Goal: Communication & Community: Participate in discussion

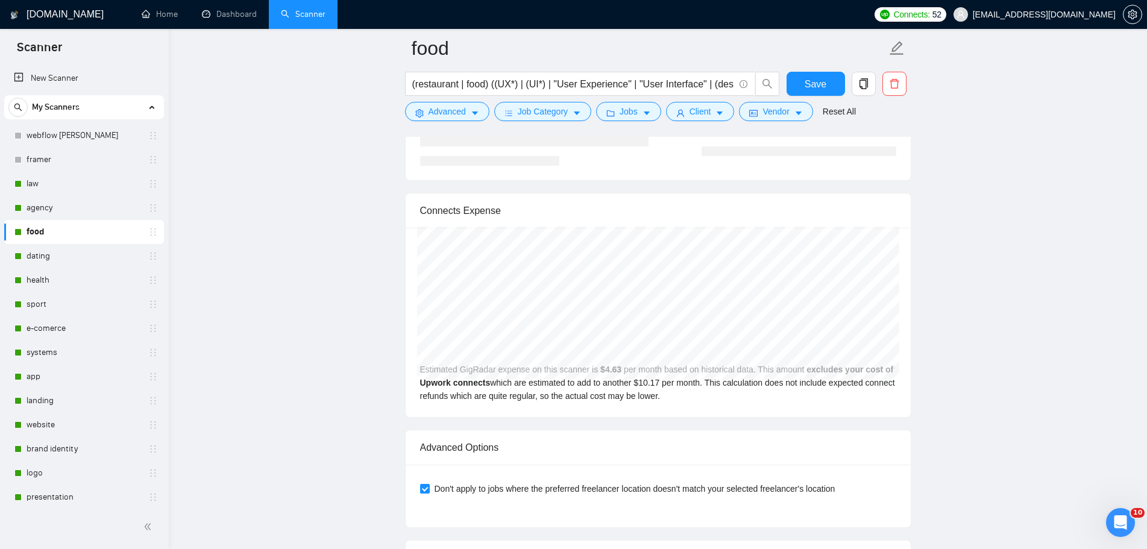
scroll to position [2678, 0]
click at [1114, 523] on icon "Открыть службу сообщений Intercom" at bounding box center [1119, 521] width 20 height 20
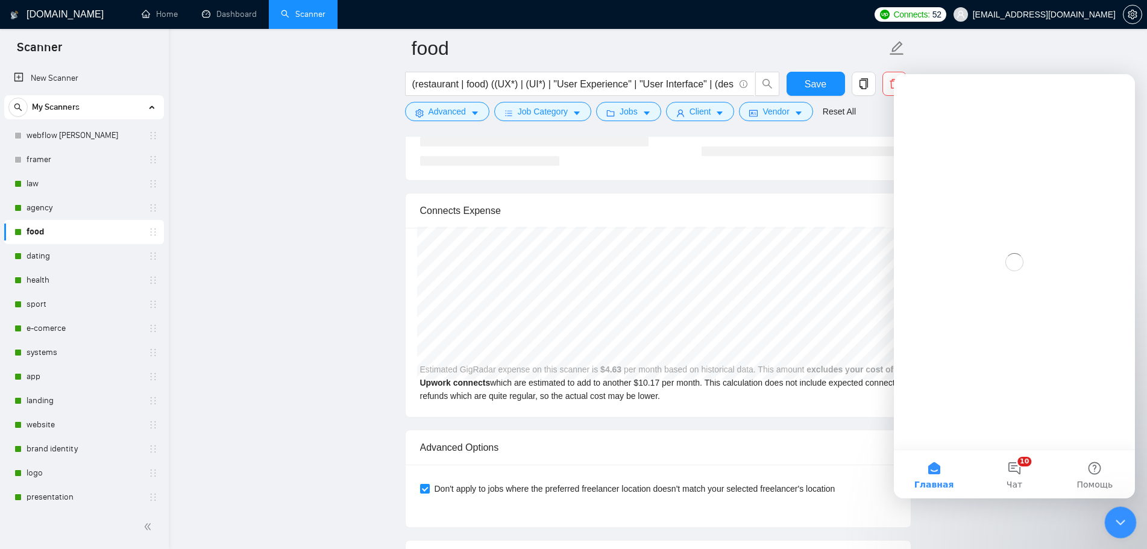
scroll to position [0, 0]
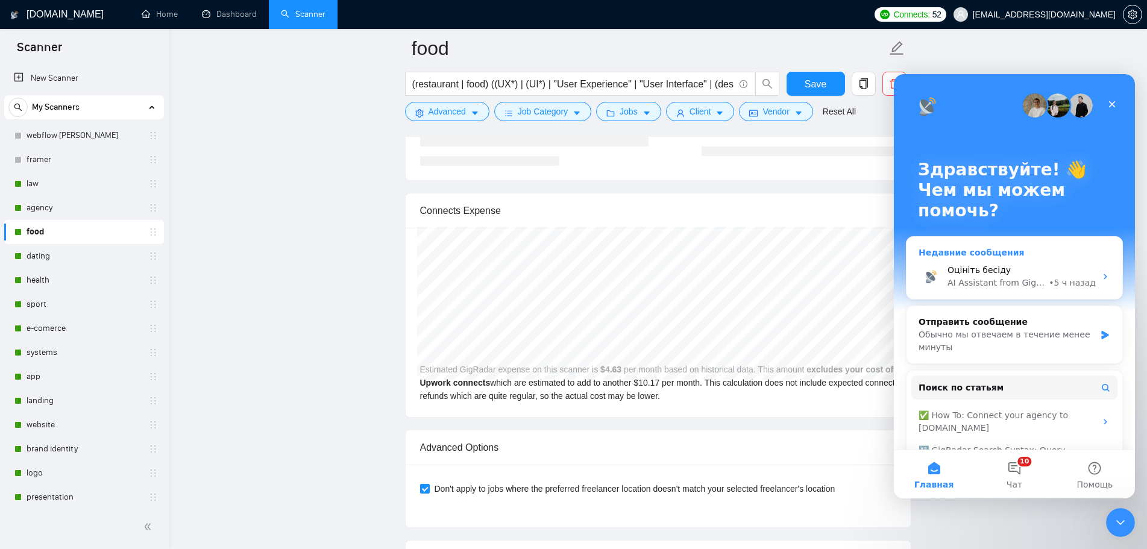
click at [1045, 262] on div "Оцініть бесіду AI Assistant from GigRadar 📡 • 5 ч назад" at bounding box center [1015, 276] width 216 height 45
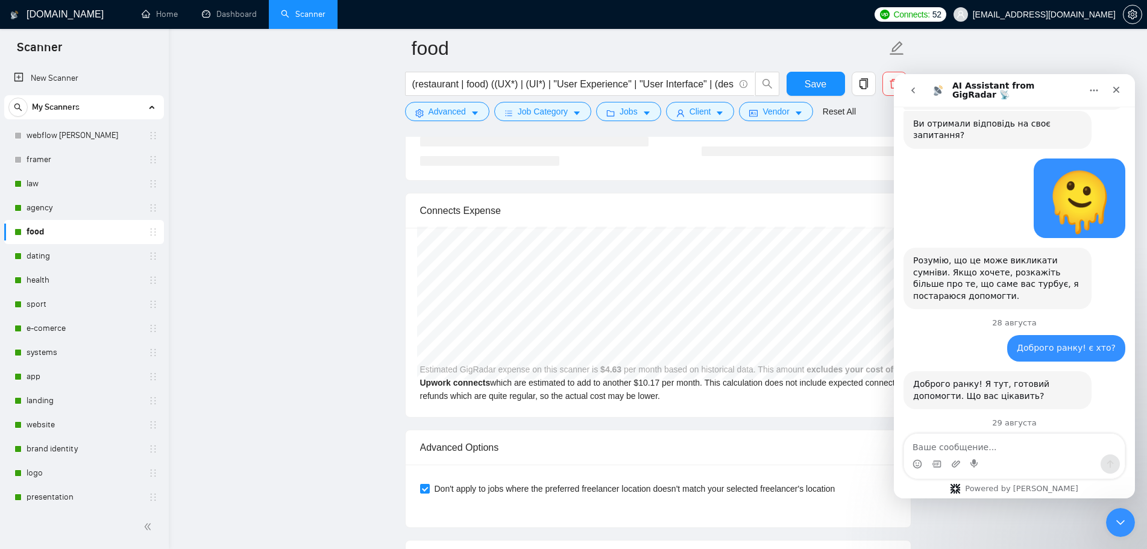
scroll to position [1199, 0]
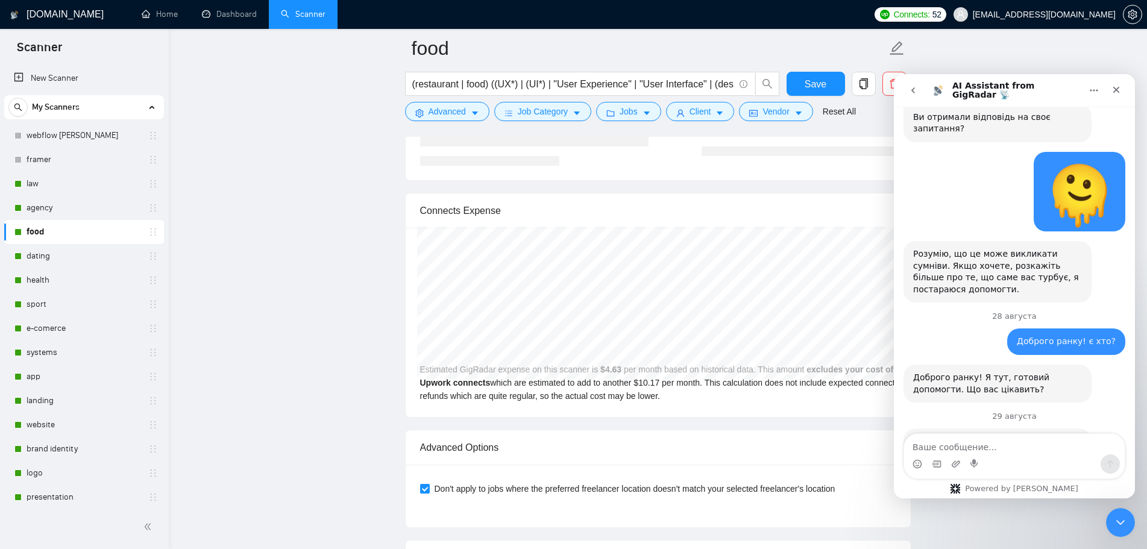
click at [911, 92] on icon "go back" at bounding box center [914, 91] width 10 height 10
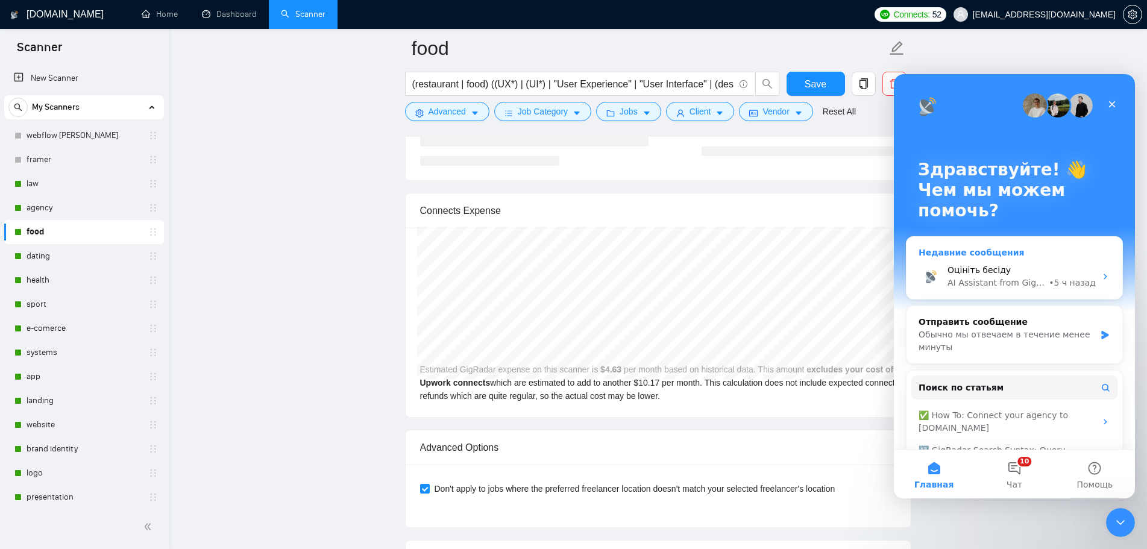
click at [1058, 263] on div "Оцініть бесіду AI Assistant from GigRadar 📡 • 5 ч назад" at bounding box center [1015, 276] width 216 height 45
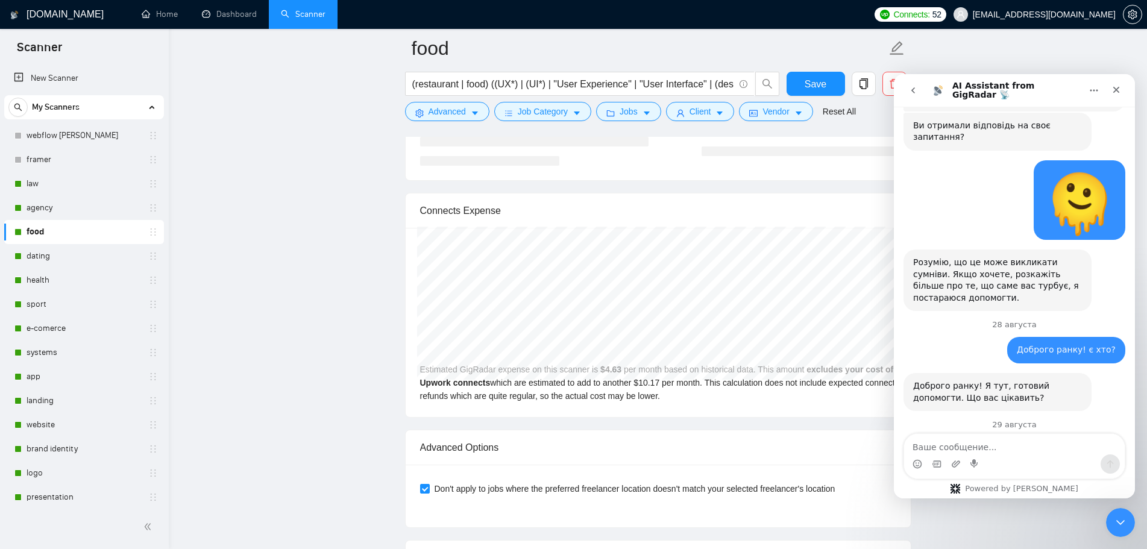
scroll to position [1199, 0]
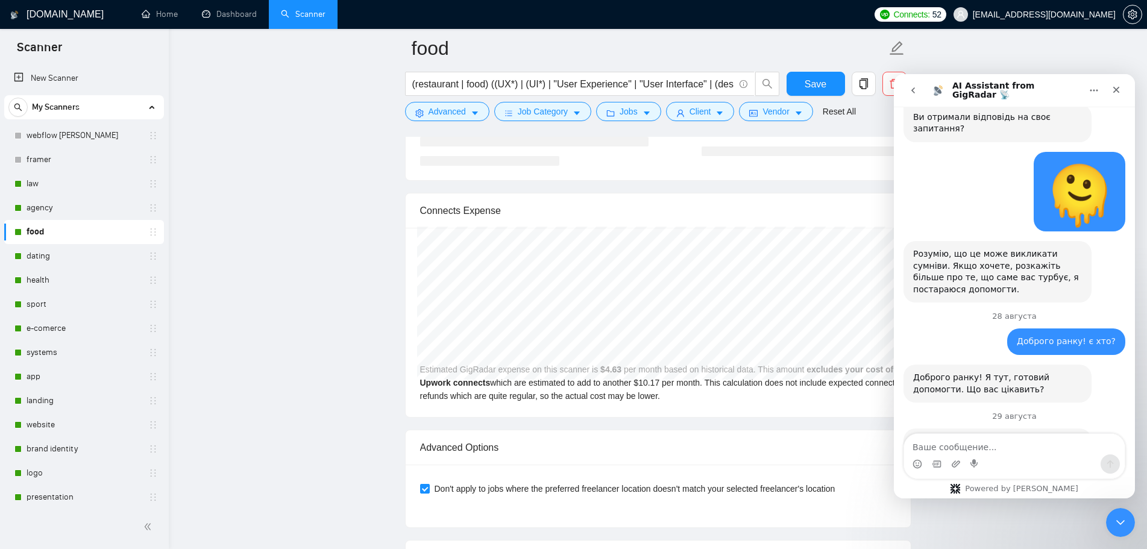
click at [1049, 513] on span "Великолепно" at bounding box center [1045, 524] width 22 height 22
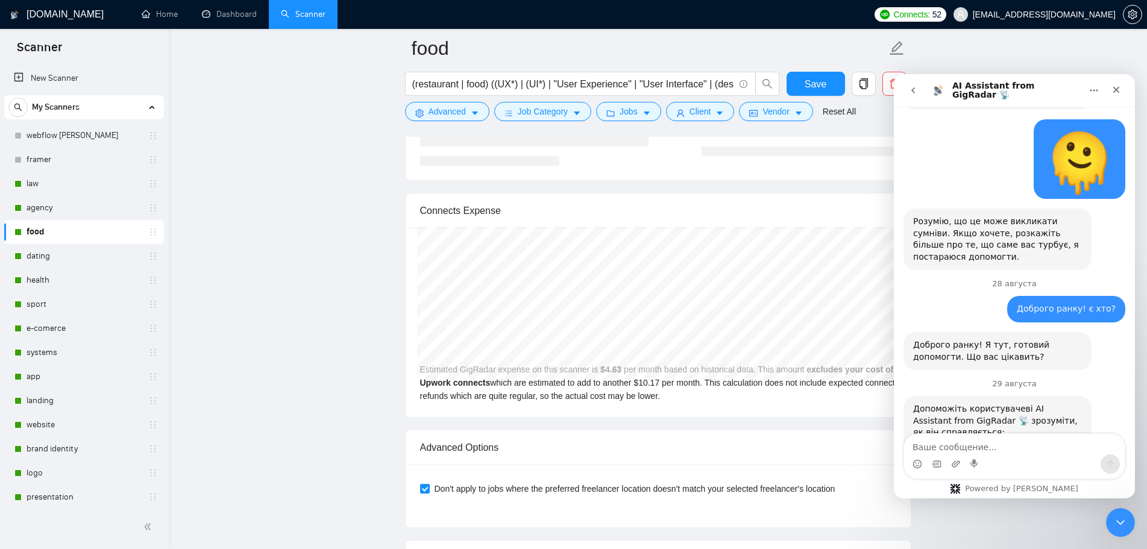
click at [1049, 523] on div "Отправить" at bounding box center [1051, 535] width 24 height 24
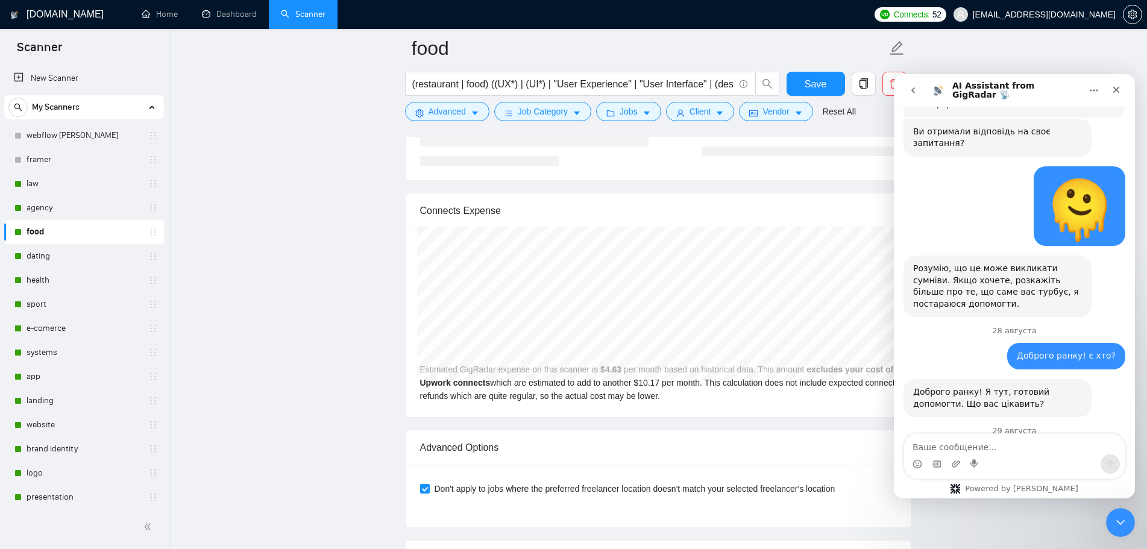
click at [911, 86] on icon "go back" at bounding box center [914, 91] width 10 height 10
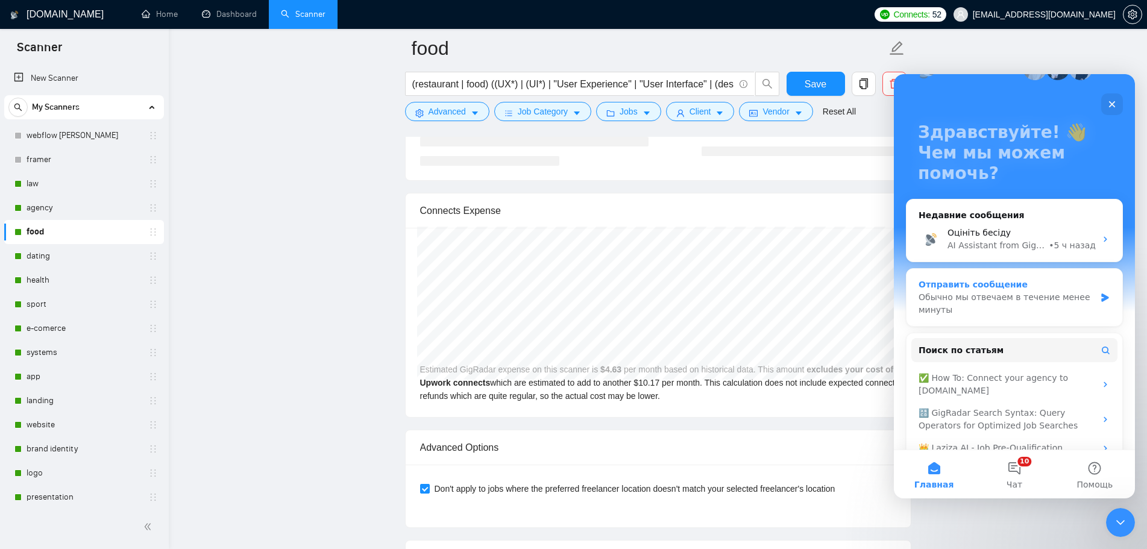
scroll to position [81, 0]
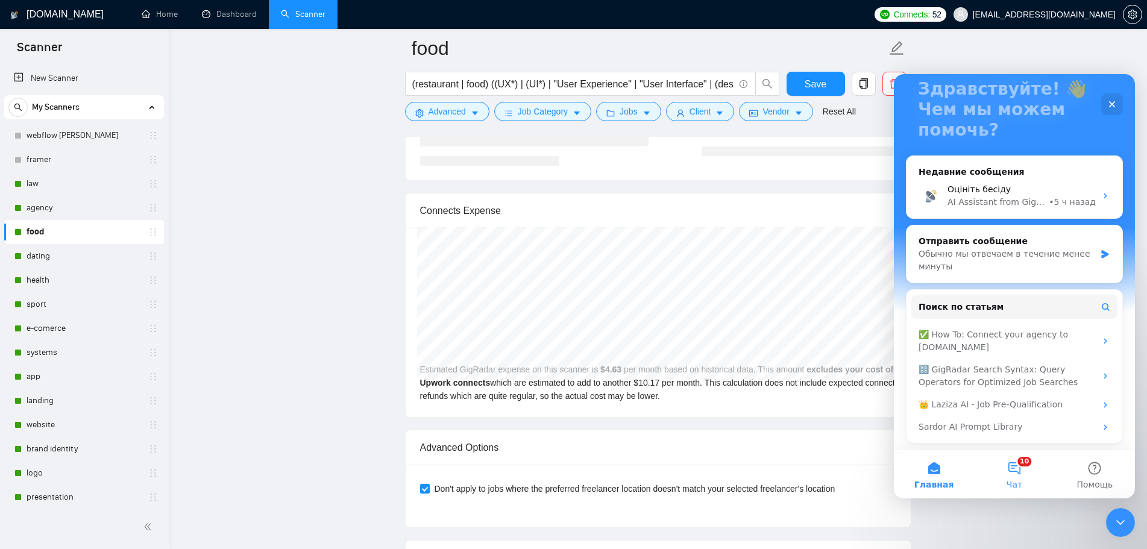
click at [1017, 485] on span "Чат" at bounding box center [1015, 485] width 16 height 8
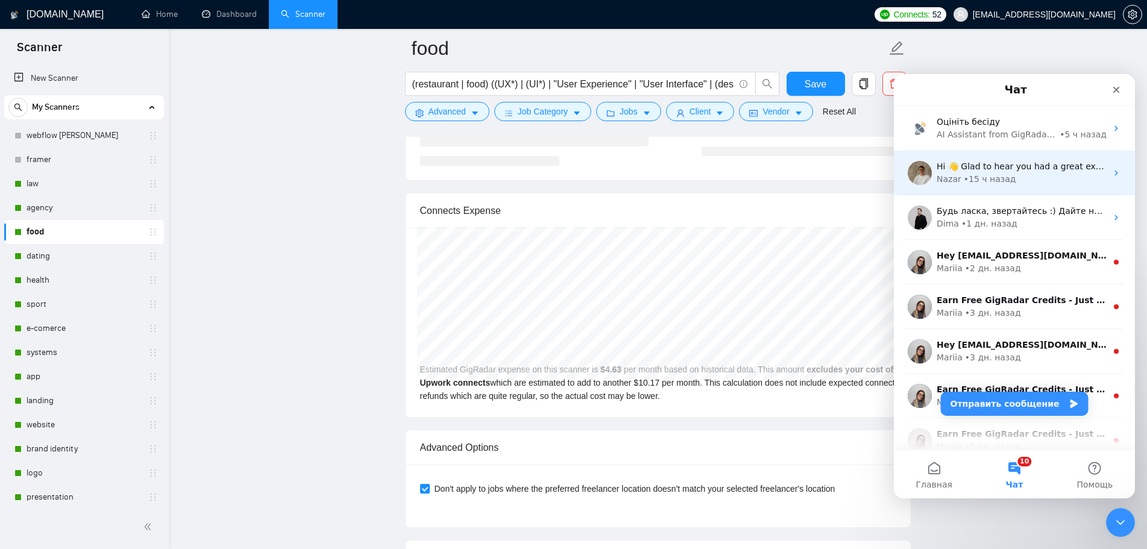
click at [1038, 182] on div "[PERSON_NAME] • 15 ч назад" at bounding box center [1022, 179] width 170 height 13
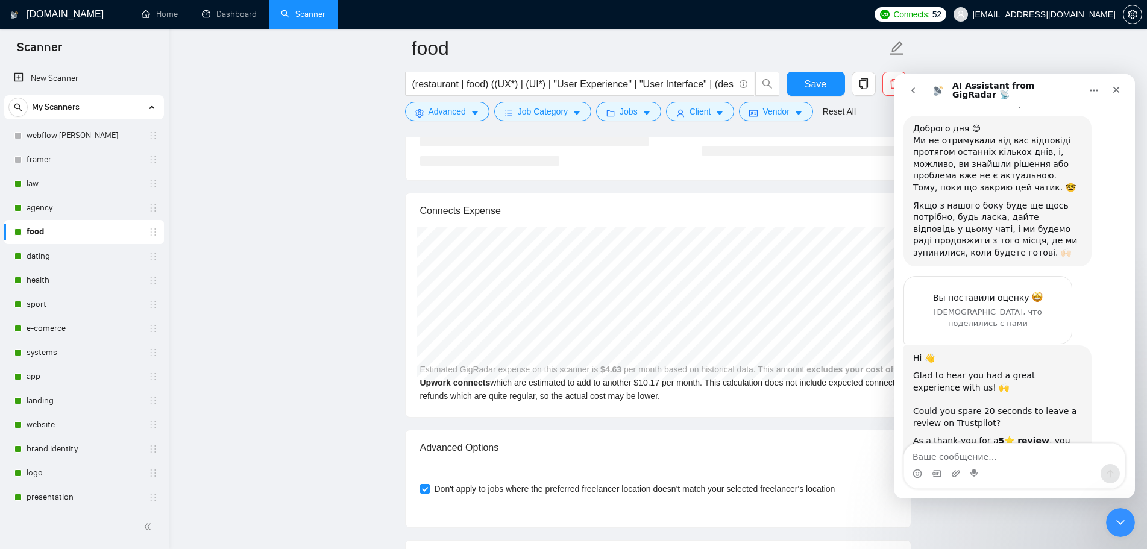
scroll to position [1980, 0]
click at [973, 415] on link "Trustpilot" at bounding box center [976, 420] width 39 height 10
click at [1126, 522] on icon "Закрыть службу сообщений Intercom" at bounding box center [1119, 521] width 14 height 14
